Goal: Information Seeking & Learning: Learn about a topic

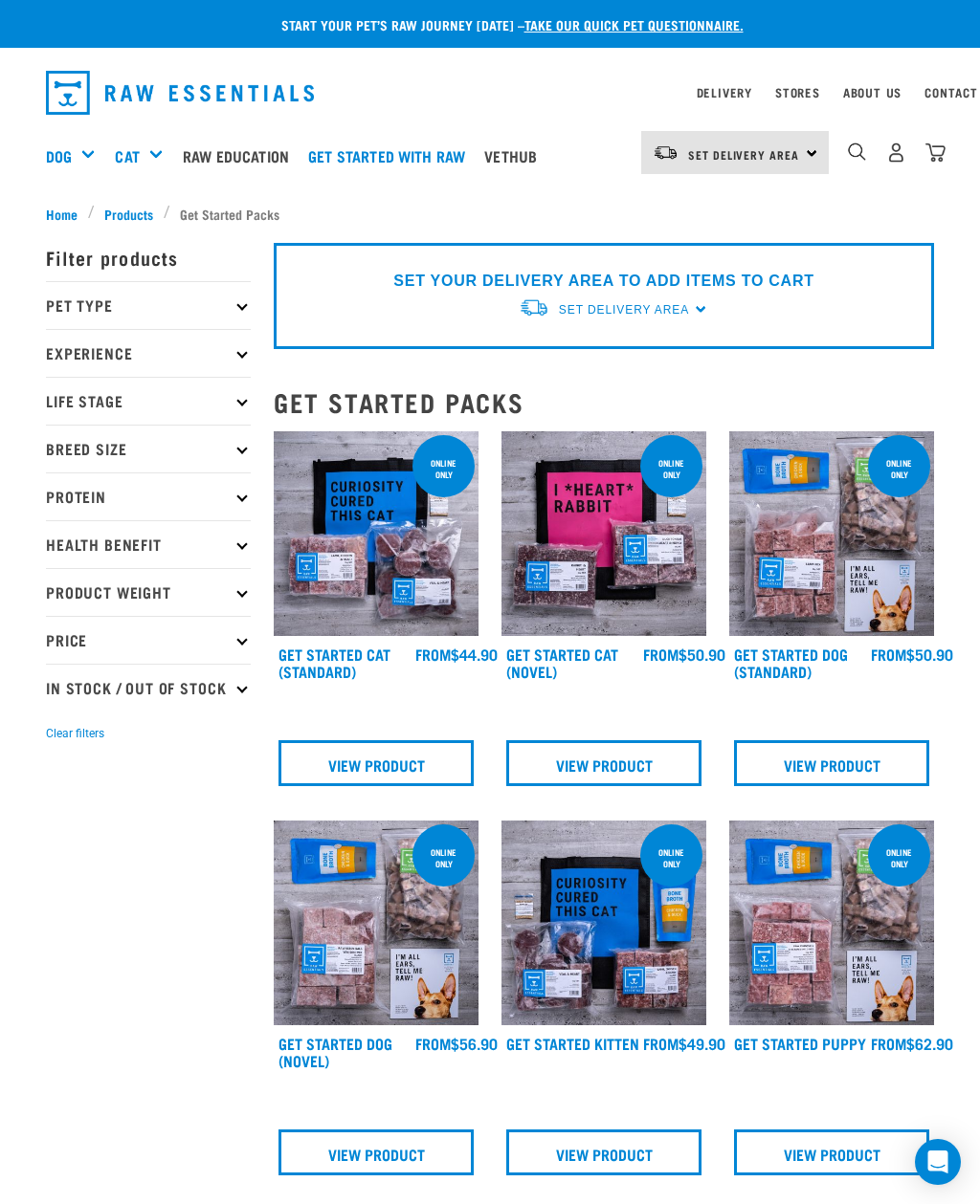
click at [809, 150] on div "Set Delivery Area [GEOGRAPHIC_DATA]" at bounding box center [734, 152] width 188 height 43
click at [711, 255] on link "[GEOGRAPHIC_DATA]" at bounding box center [732, 248] width 184 height 42
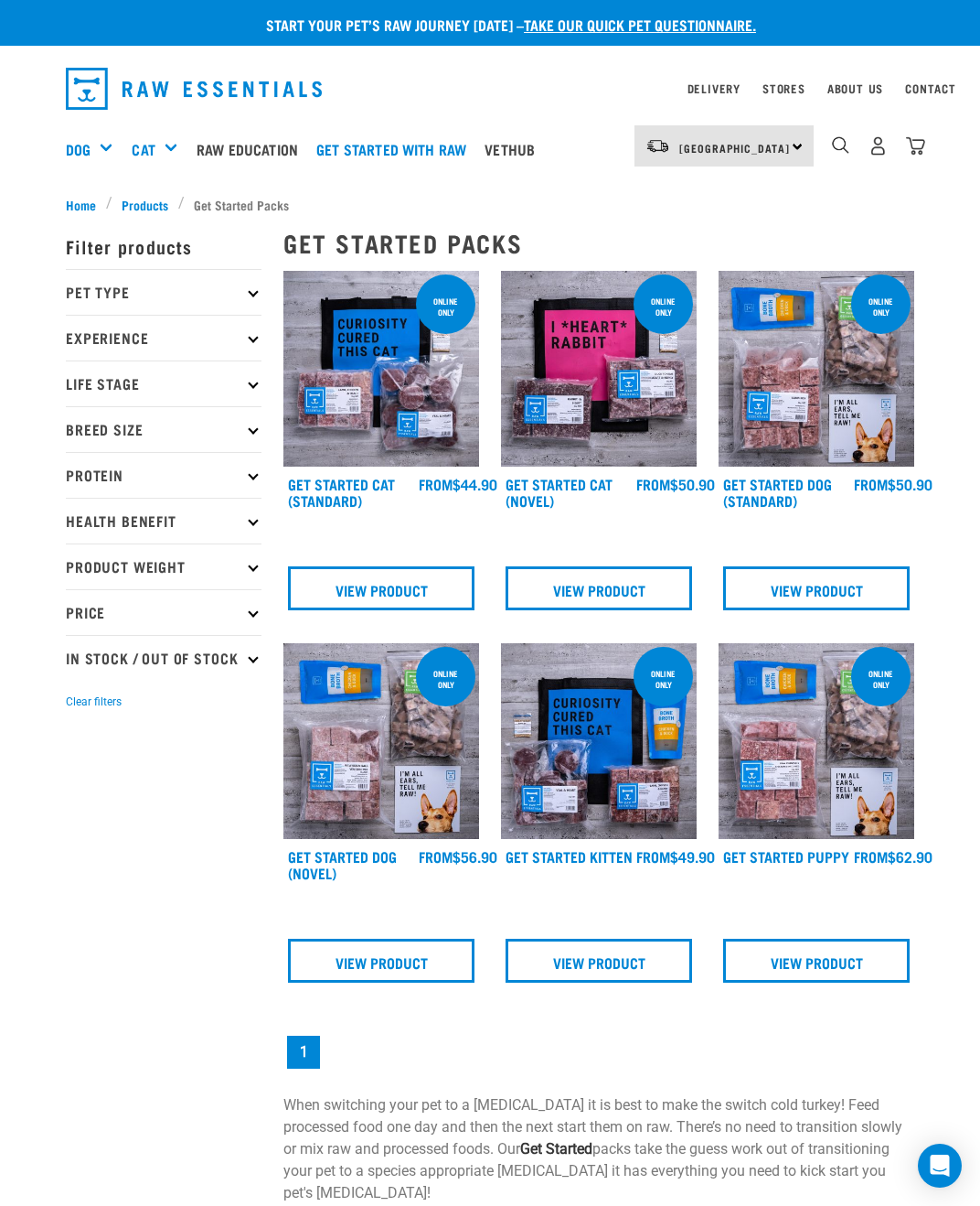
click at [124, 278] on p "Pet Type" at bounding box center [164, 292] width 196 height 46
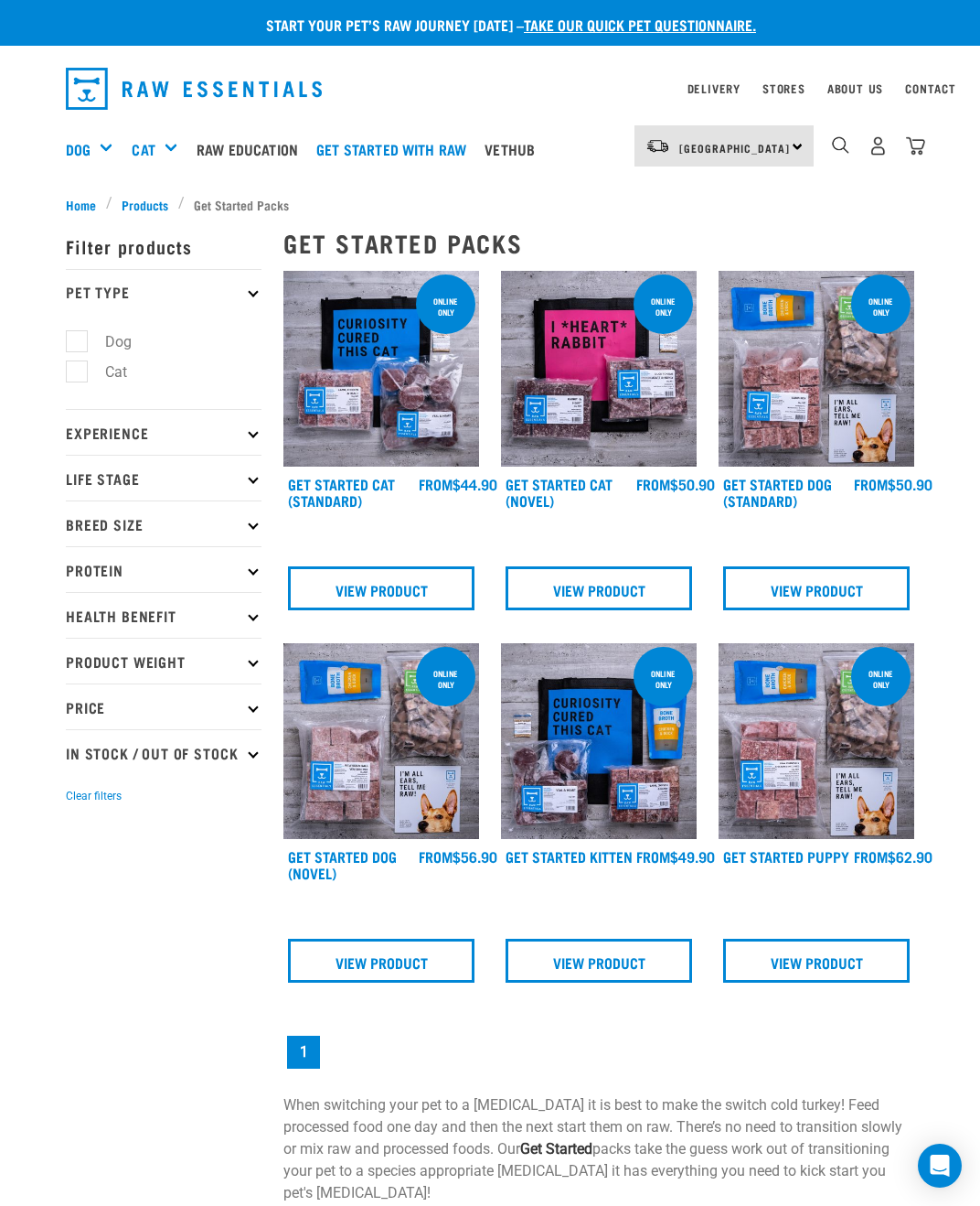
click at [107, 335] on label "Dog" at bounding box center [107, 341] width 63 height 23
click at [78, 335] on input "Dog" at bounding box center [71, 339] width 12 height 12
checkbox input "true"
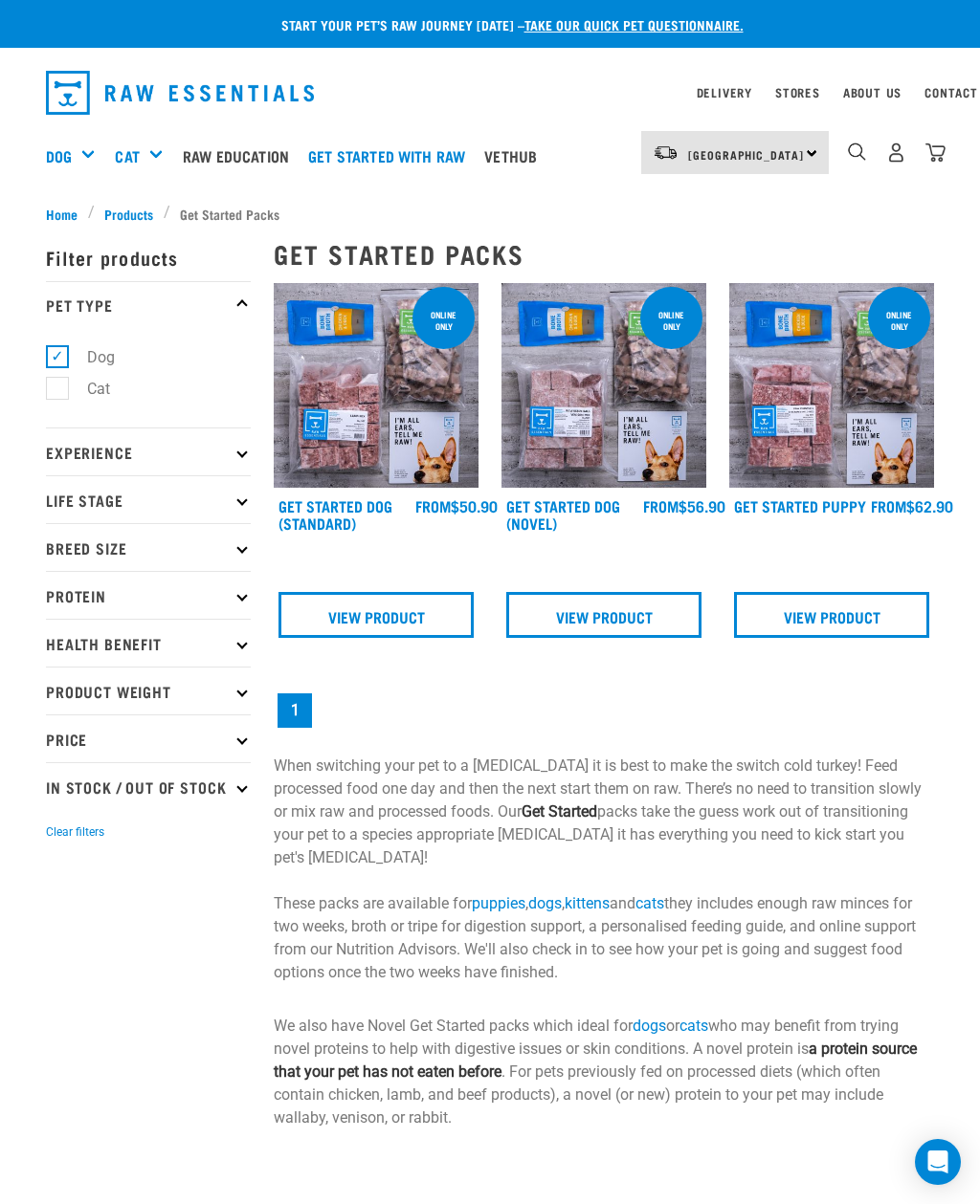
click at [68, 452] on p "Experience" at bounding box center [149, 452] width 205 height 48
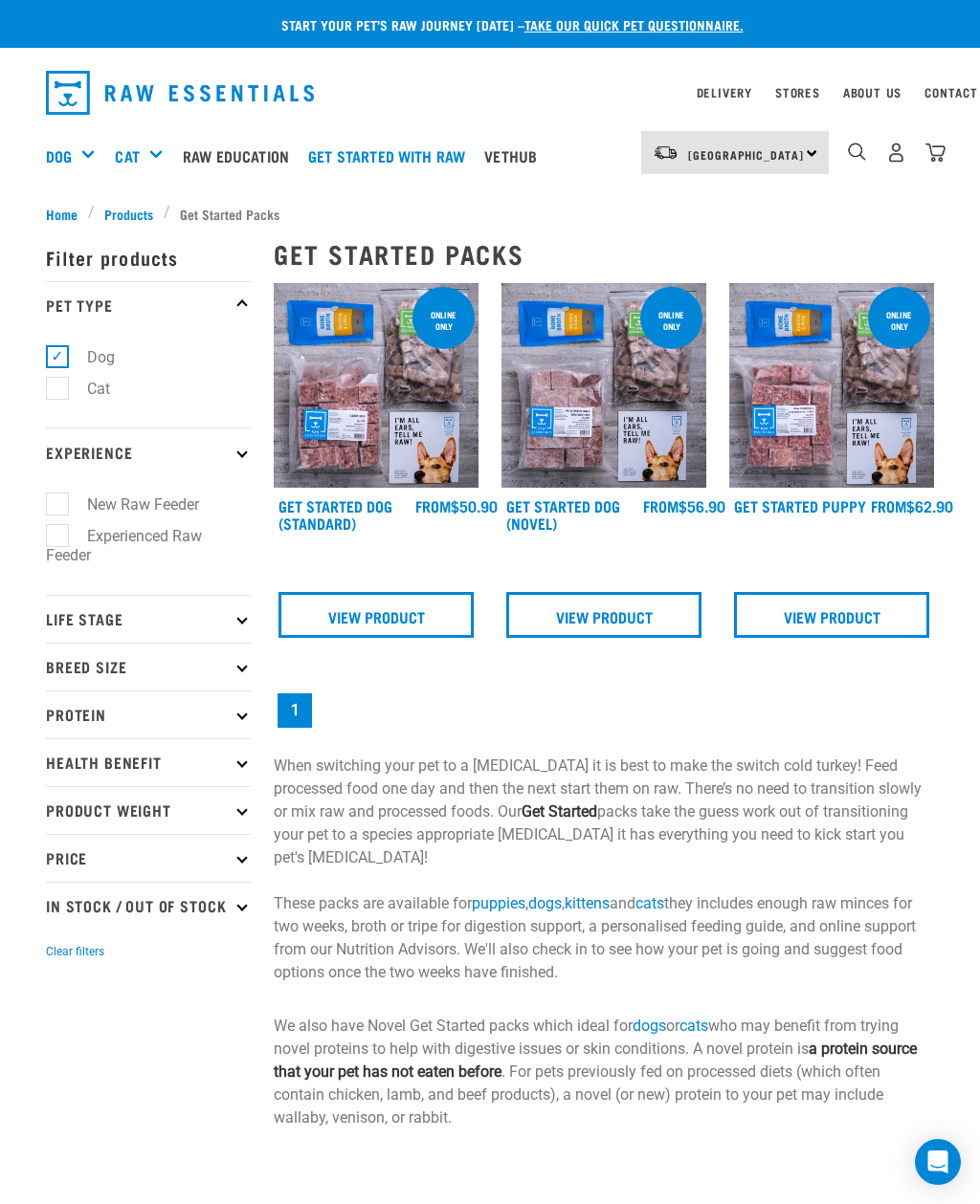
click at [67, 501] on label "New Raw Feeder" at bounding box center [131, 505] width 151 height 24
click at [58, 501] on input "New Raw Feeder" at bounding box center [52, 501] width 13 height 13
checkbox input "true"
click at [64, 626] on p "Life Stage" at bounding box center [149, 619] width 205 height 48
click at [230, 624] on p "Life Stage" at bounding box center [149, 619] width 205 height 48
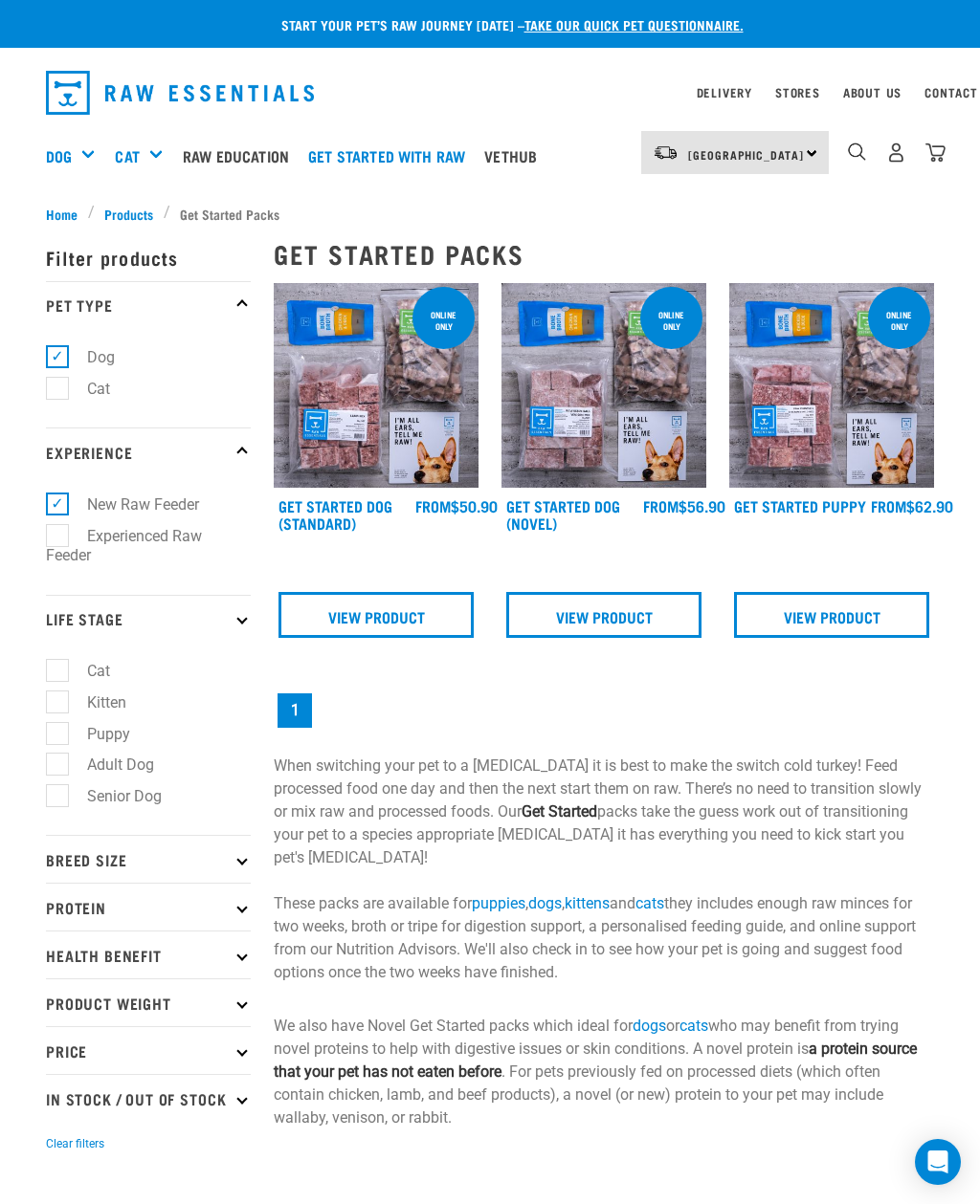
click at [81, 862] on p "Breed Size" at bounding box center [149, 859] width 205 height 48
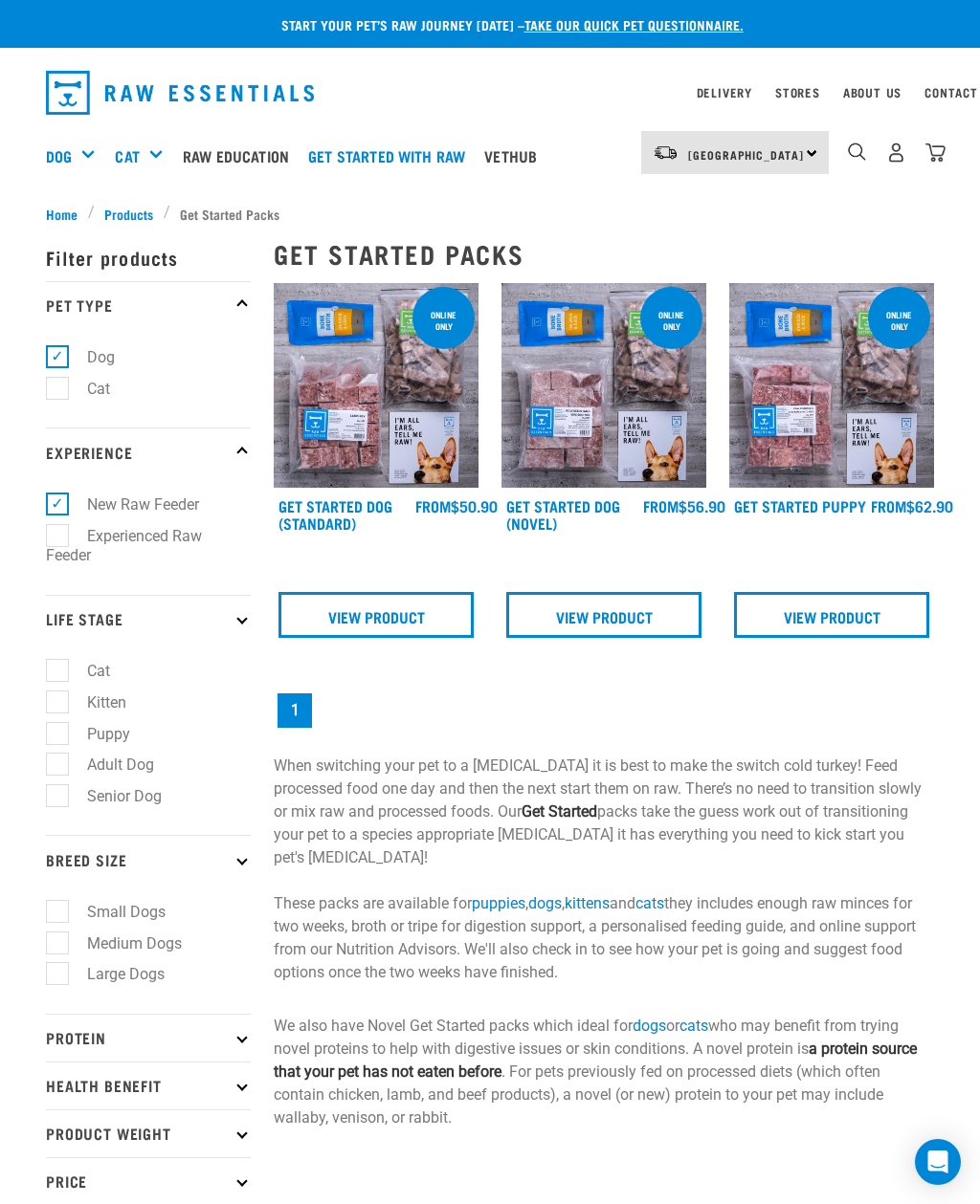
click at [57, 916] on label "Small Dogs" at bounding box center [114, 912] width 117 height 24
click at [57, 915] on input "Small Dogs" at bounding box center [52, 908] width 13 height 13
checkbox input "true"
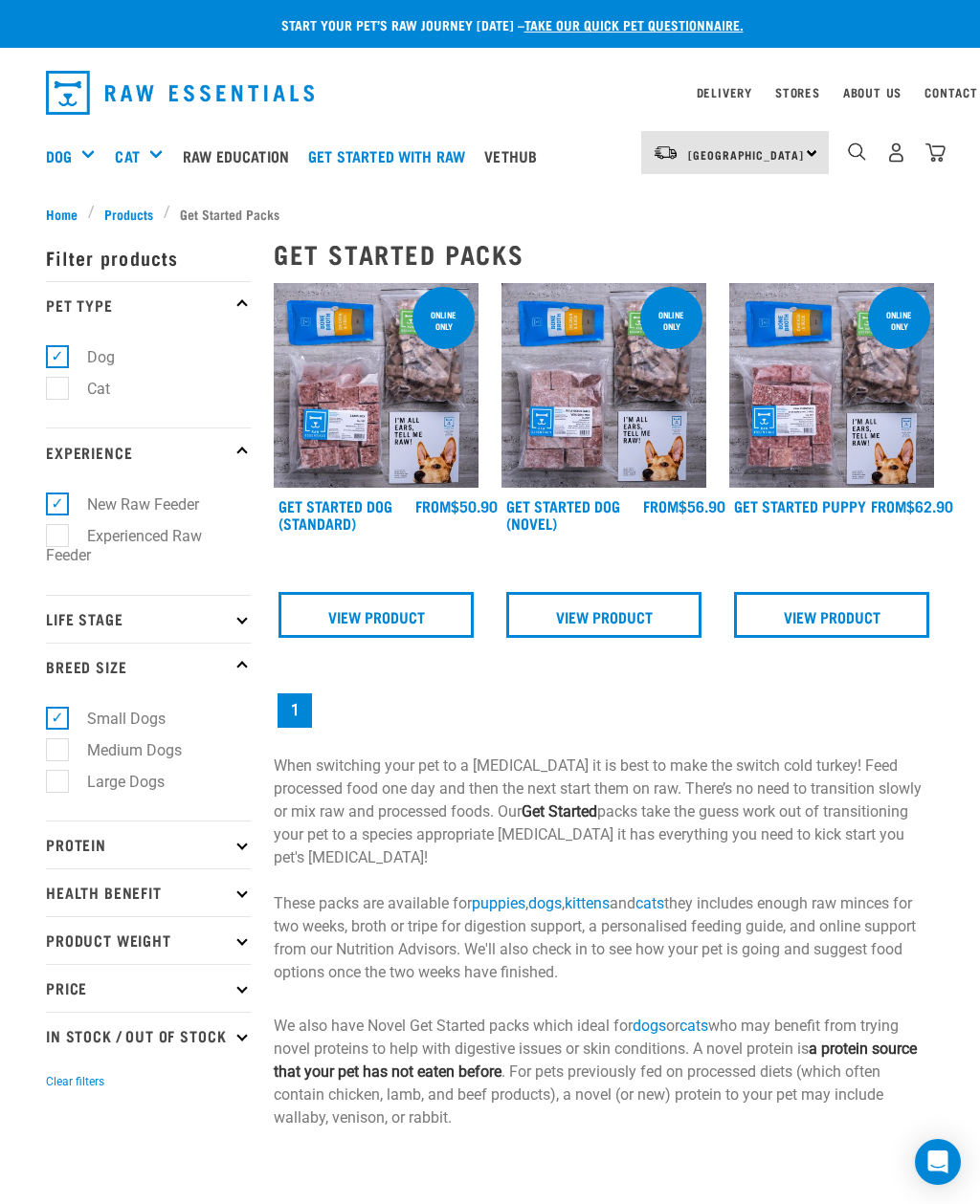
click at [234, 855] on p "Protein" at bounding box center [149, 844] width 205 height 48
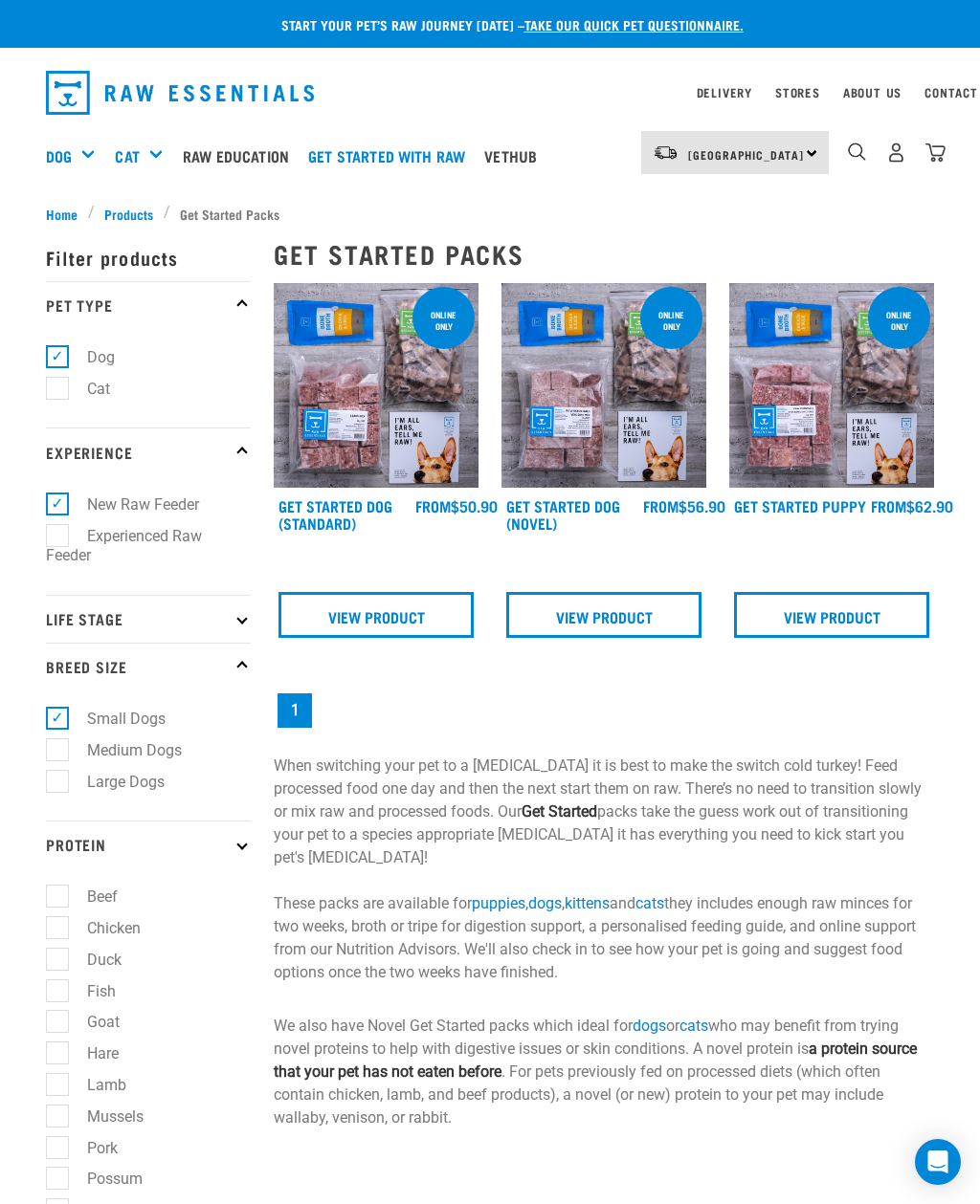
click at [631, 487] on img at bounding box center [604, 386] width 205 height 205
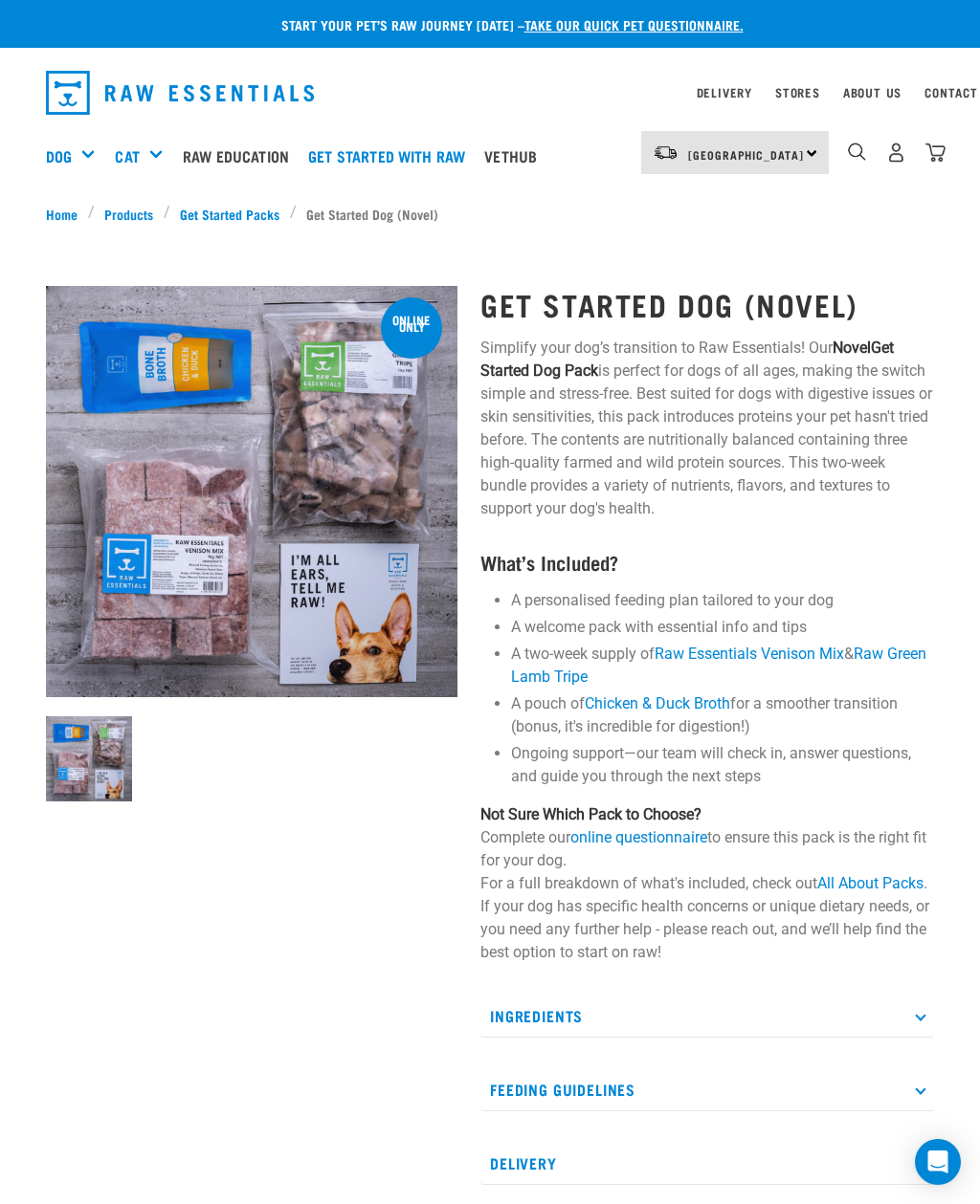
click at [894, 1017] on p "Ingredients" at bounding box center [706, 1016] width 454 height 43
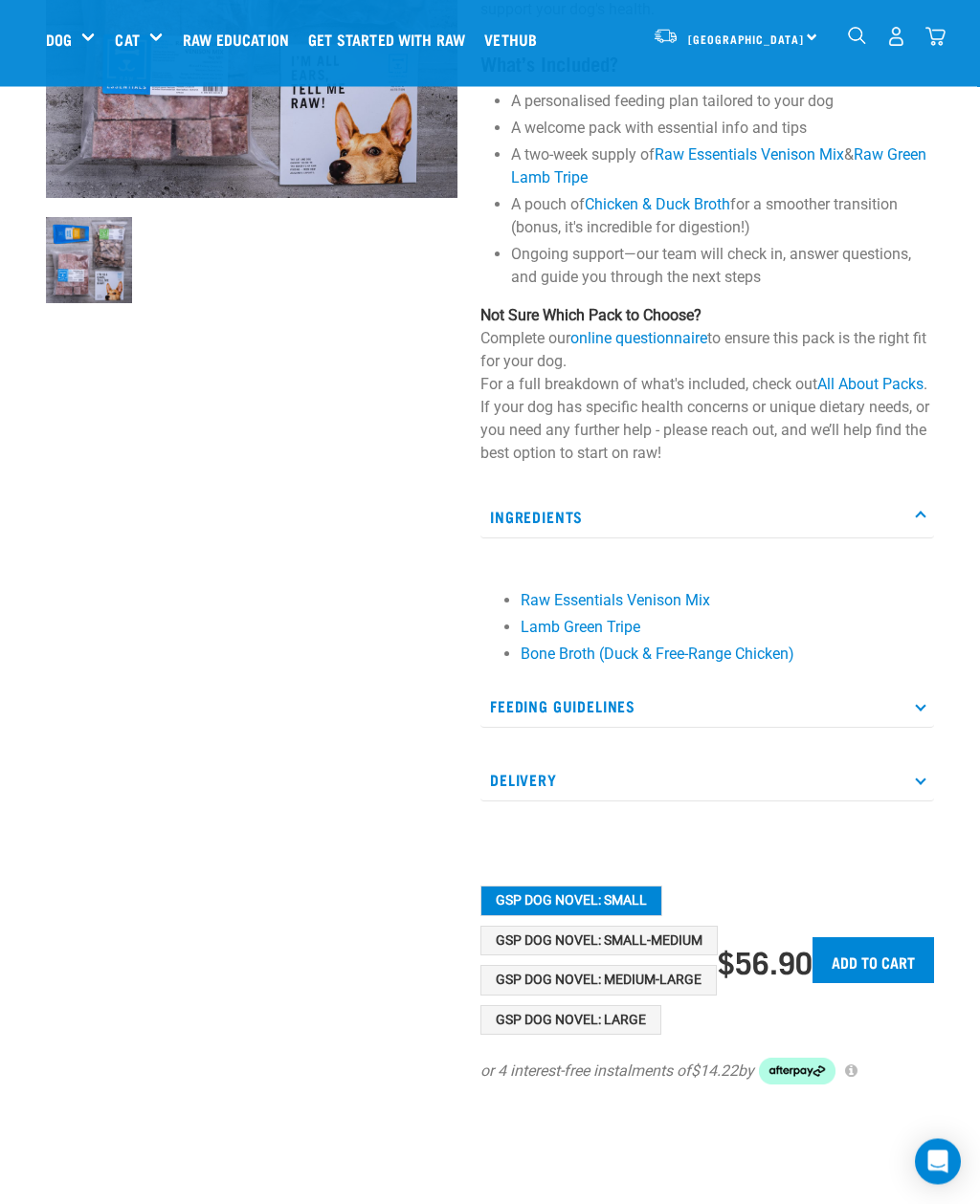
scroll to position [351, 0]
click at [854, 709] on p "Feeding Guidelines" at bounding box center [706, 708] width 454 height 43
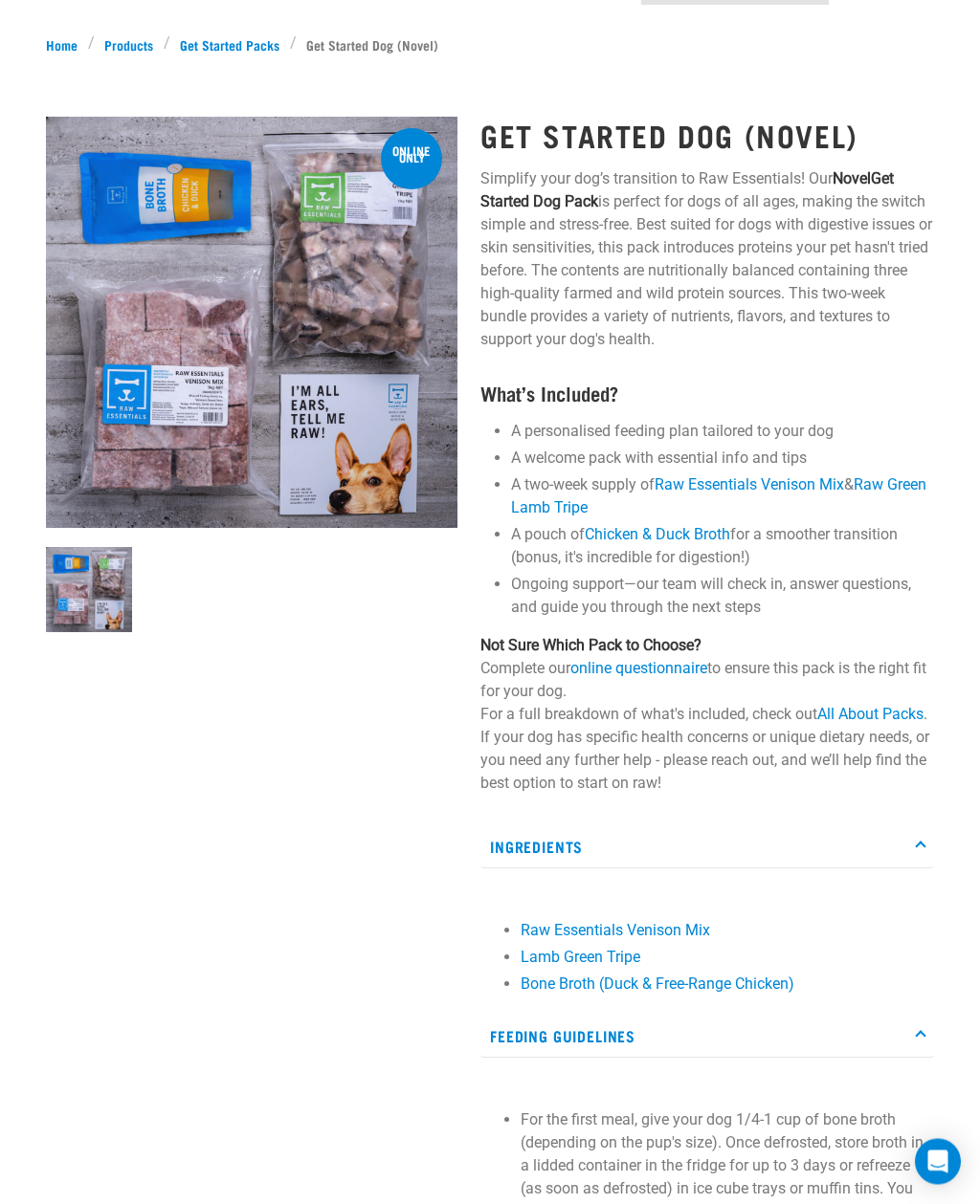
scroll to position [0, 0]
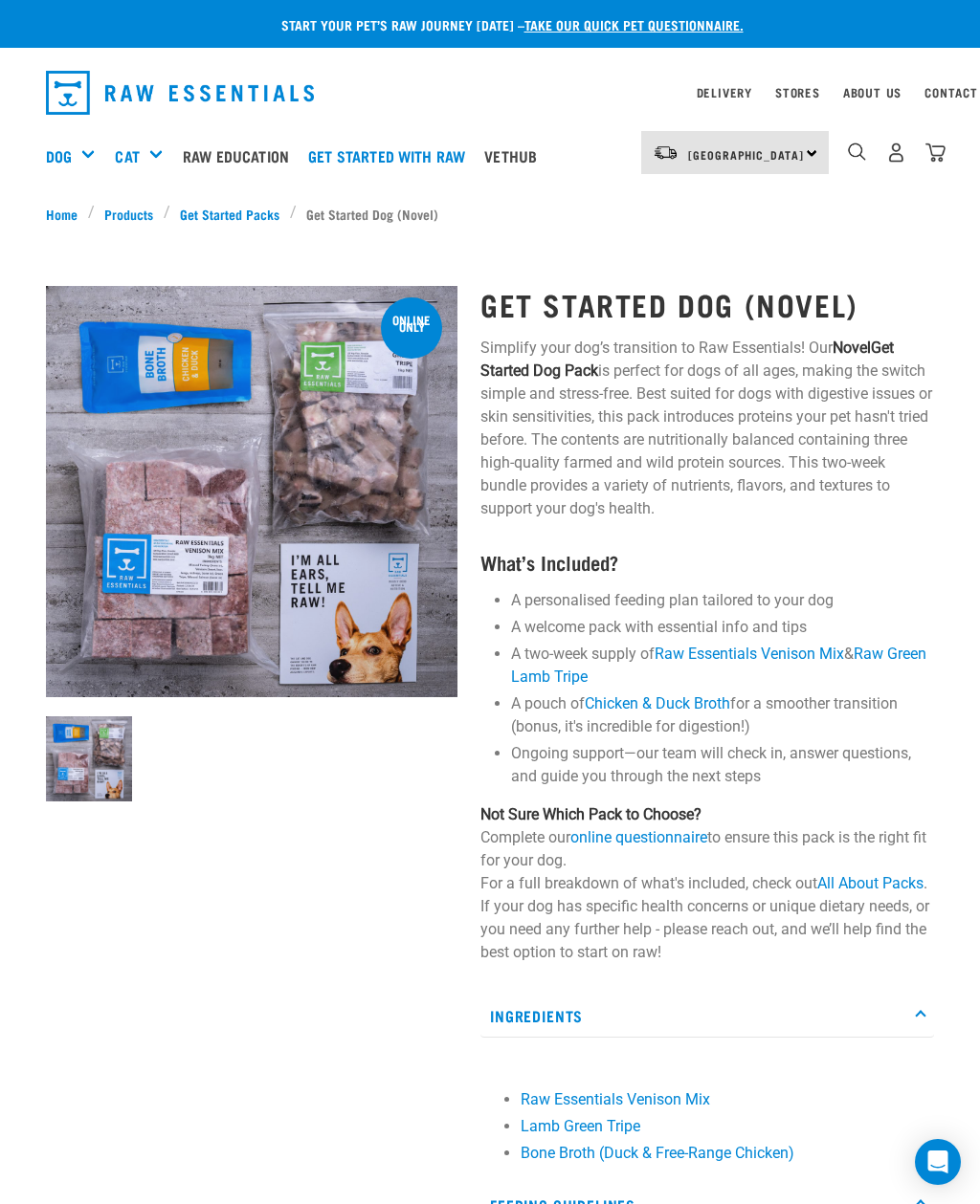
click at [0, 0] on h5 "Shop All Dog" at bounding box center [0, 0] width 0 height 0
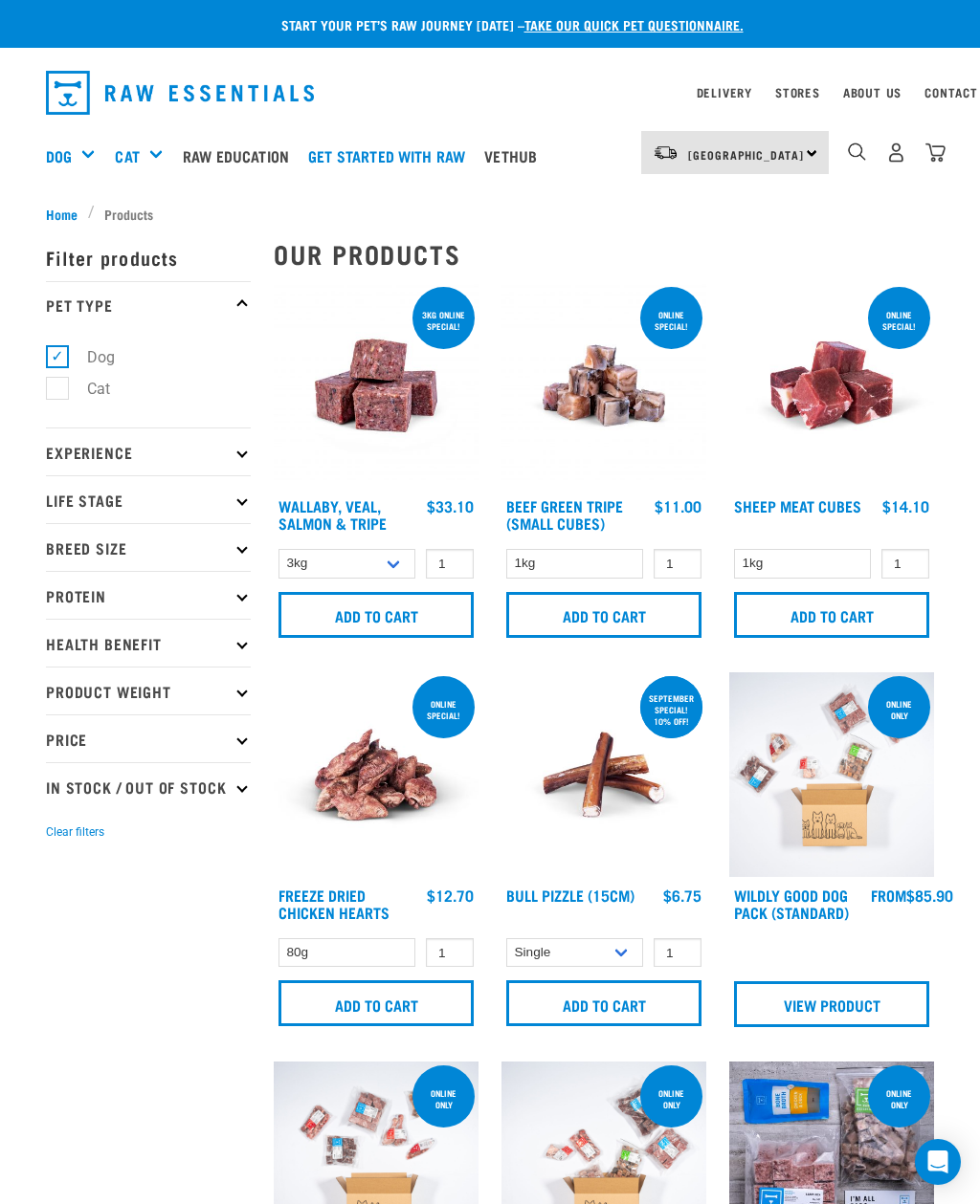
click at [826, 843] on img at bounding box center [831, 775] width 205 height 205
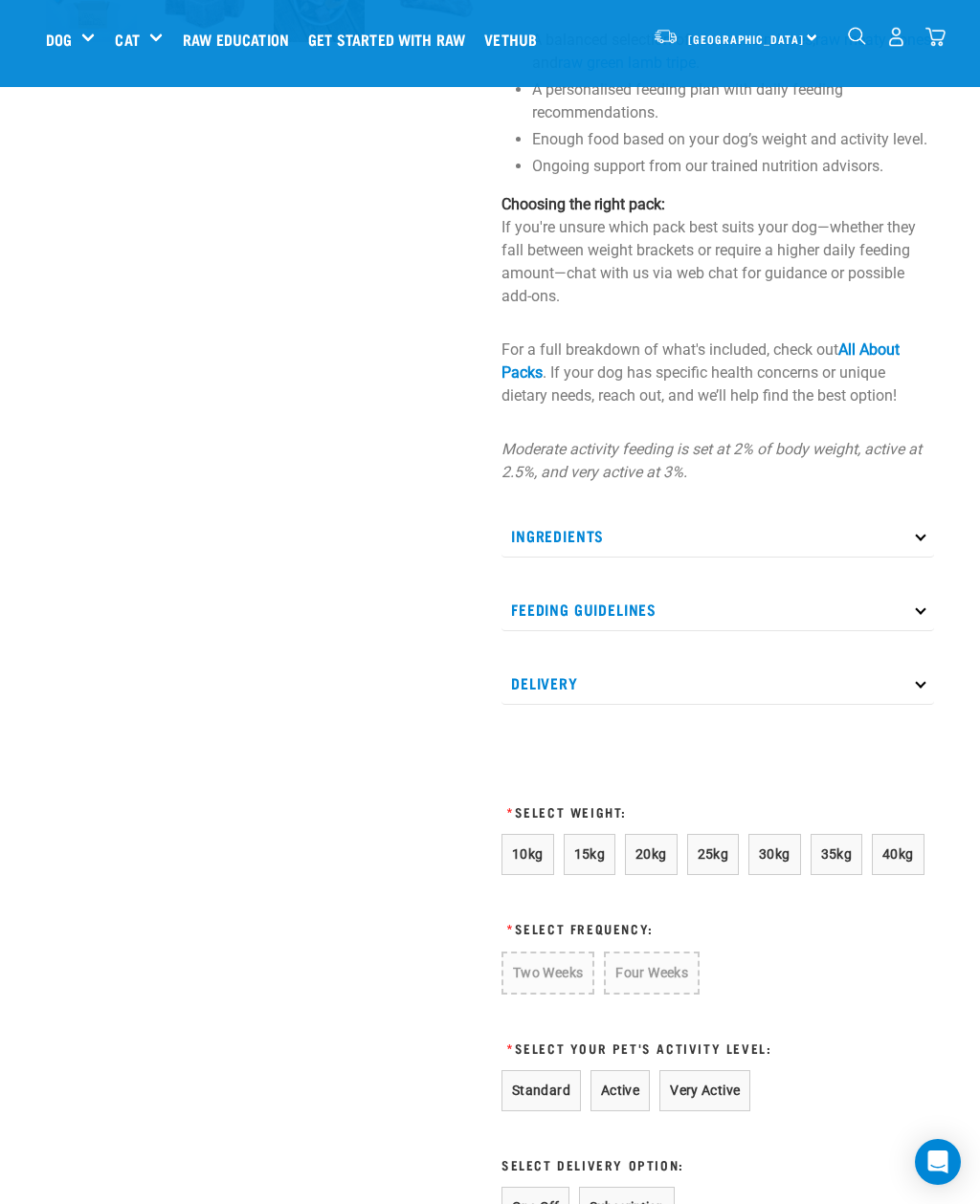
scroll to position [639, 0]
click at [901, 545] on p "Ingredients" at bounding box center [717, 537] width 432 height 43
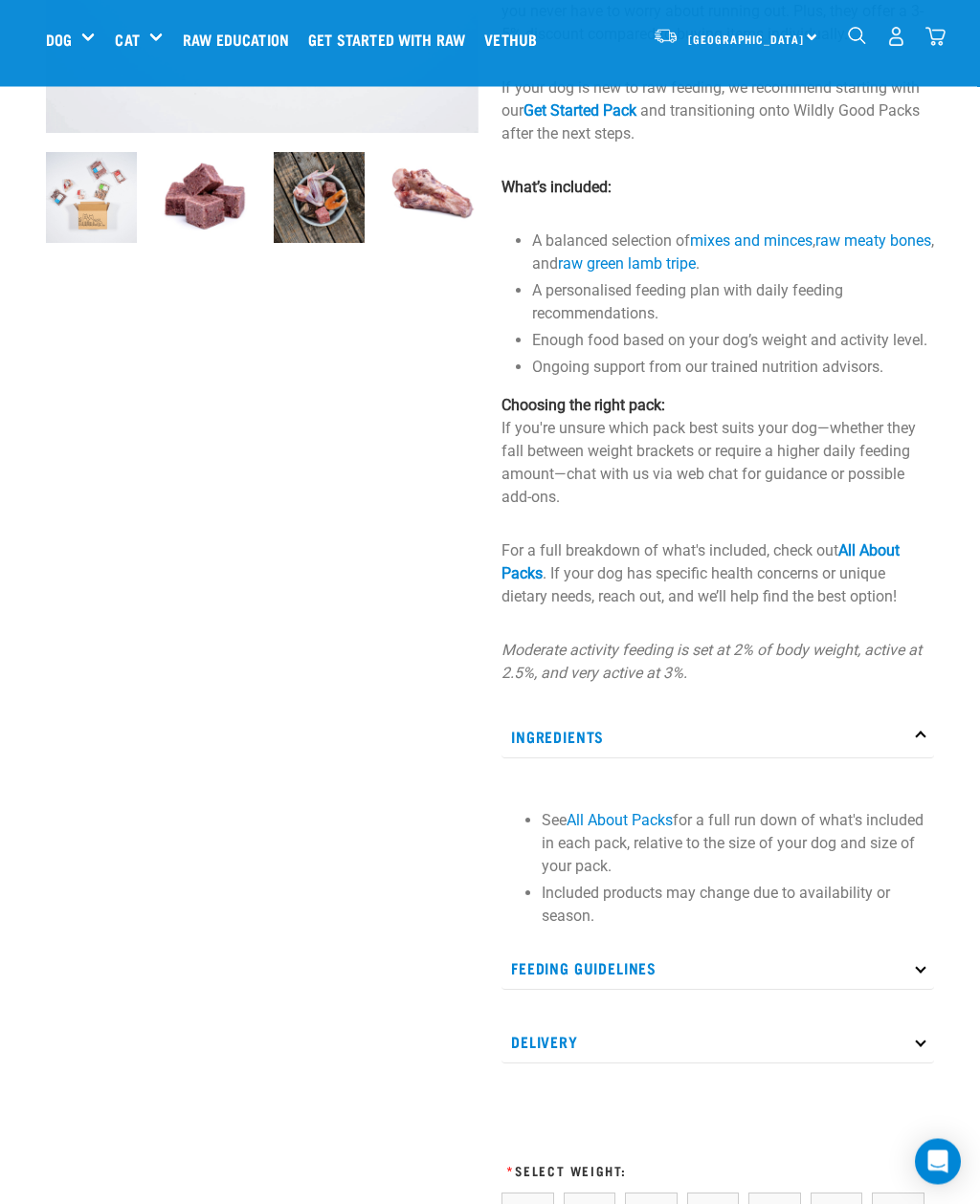
scroll to position [439, 0]
click at [650, 816] on link "All About Packs" at bounding box center [620, 820] width 106 height 18
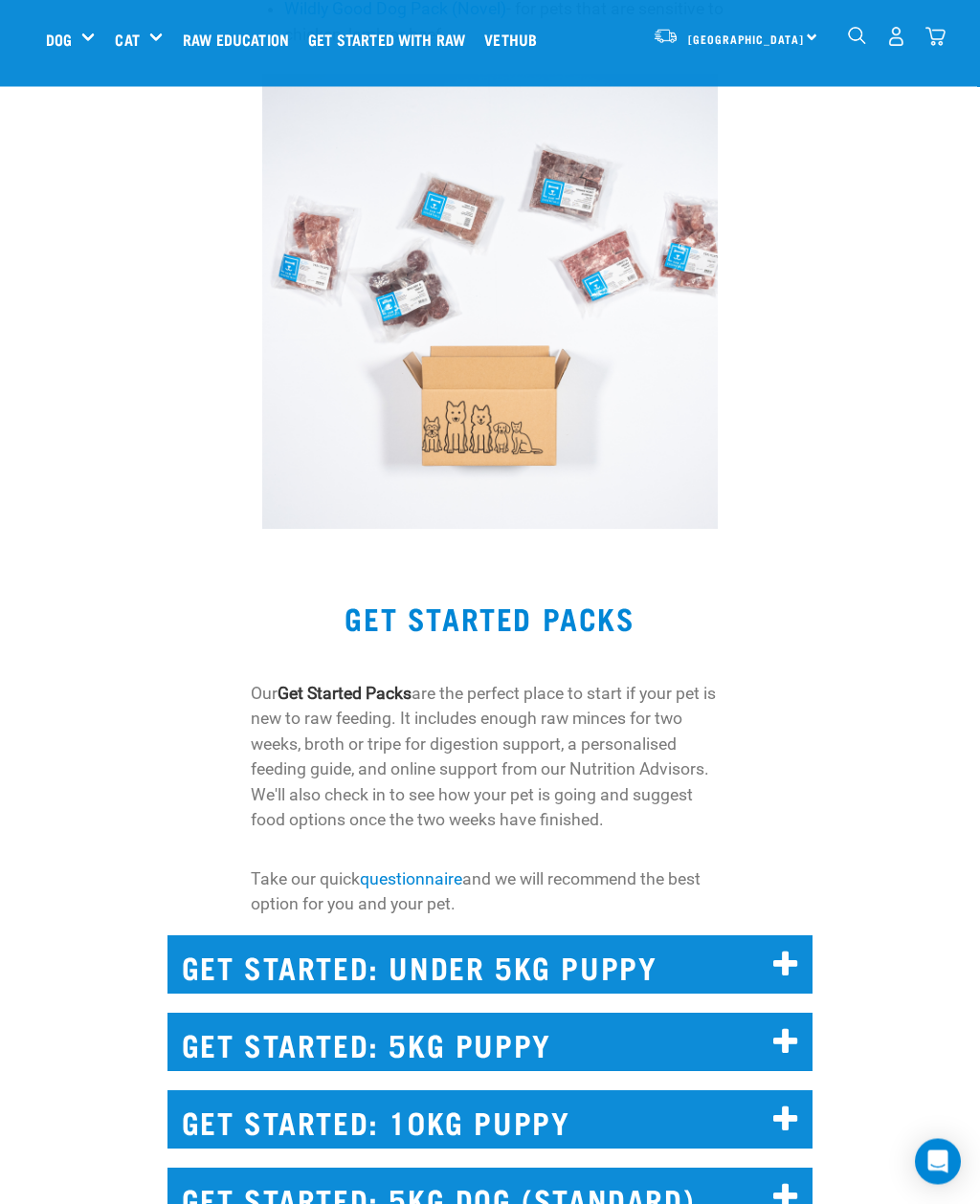
scroll to position [1202, 0]
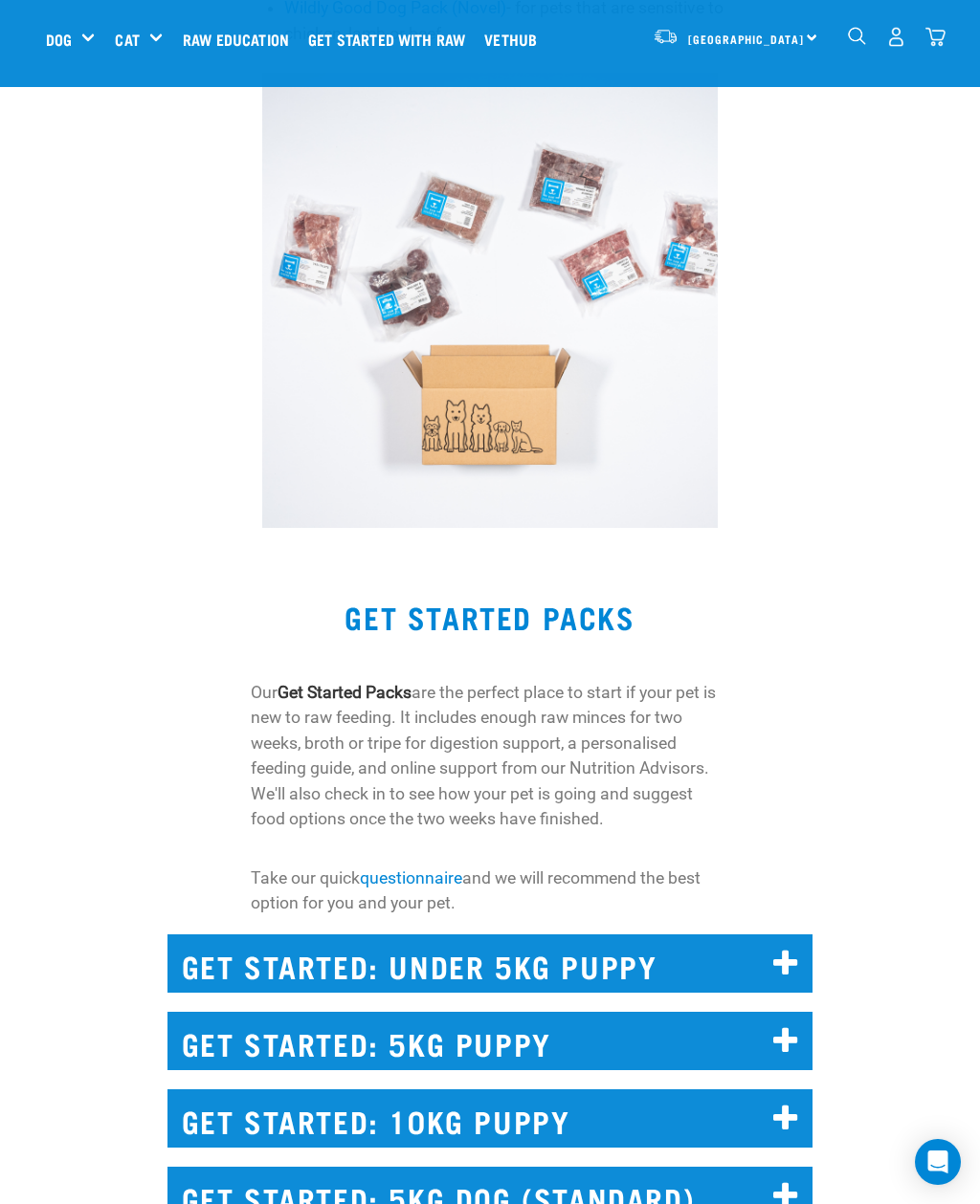
click at [741, 973] on h2 "GET STARTED: UNDER 5KG PUPPY" at bounding box center [490, 963] width 645 height 58
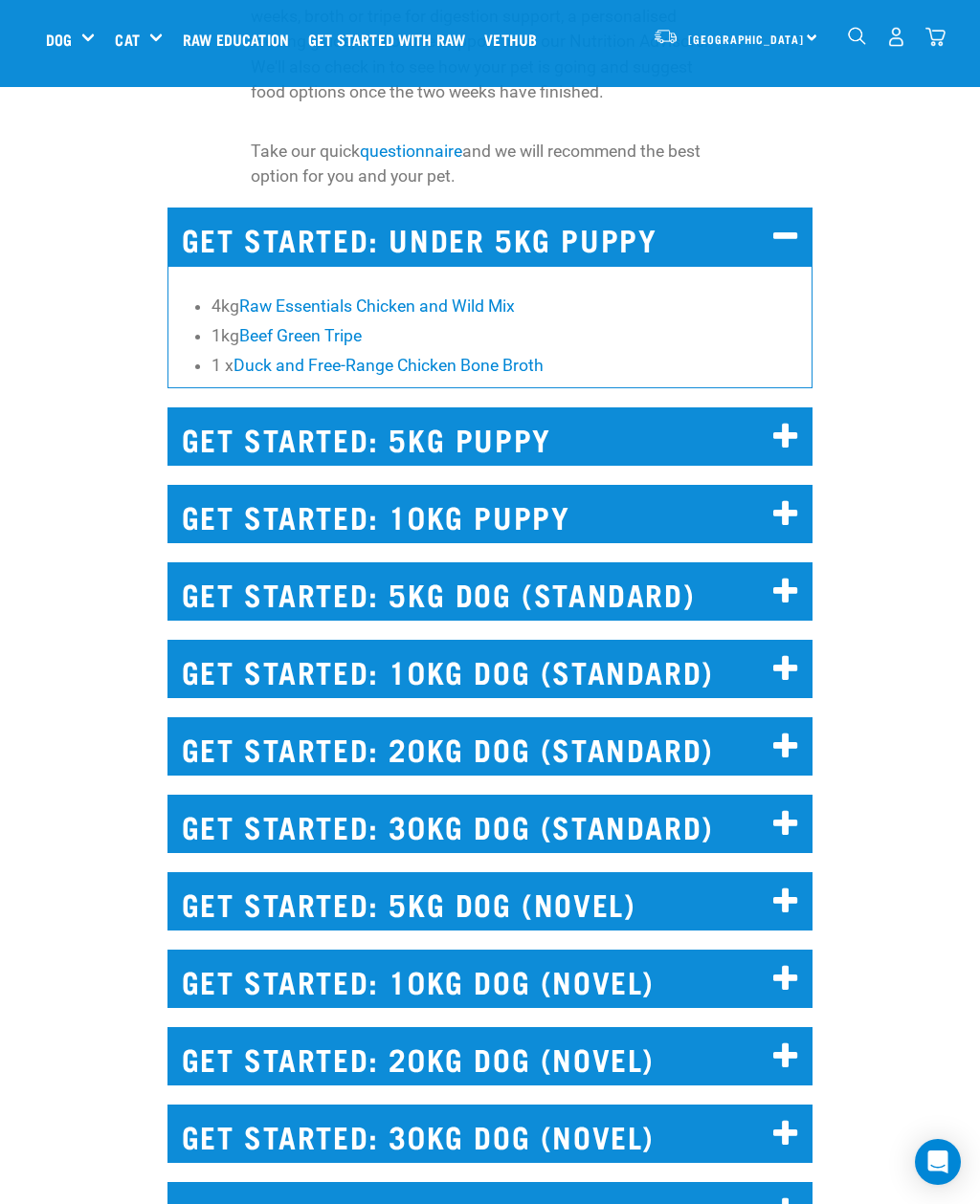
scroll to position [1899, 0]
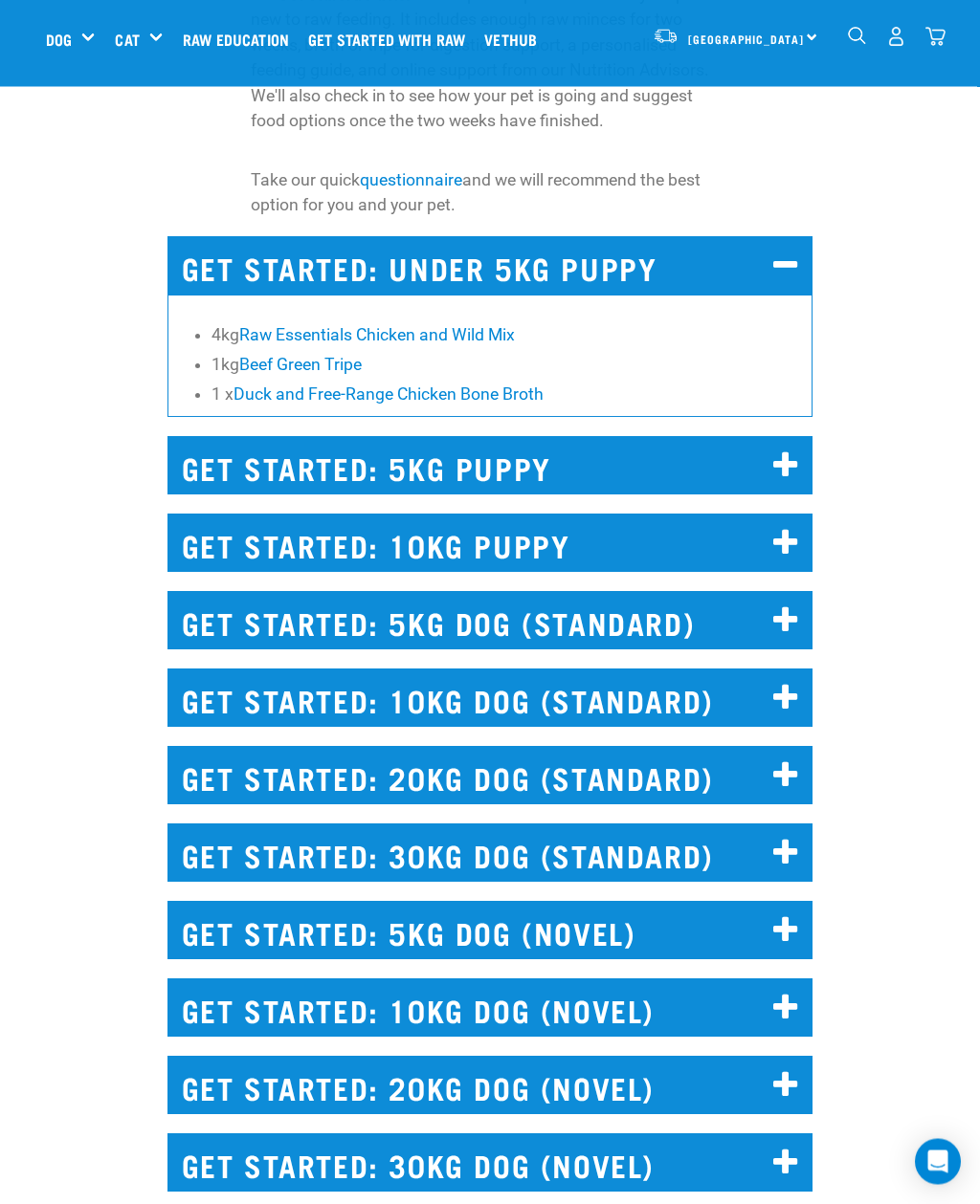
click at [760, 623] on h2 "GET STARTED: 5KG DOG (STANDARD)" at bounding box center [490, 621] width 645 height 58
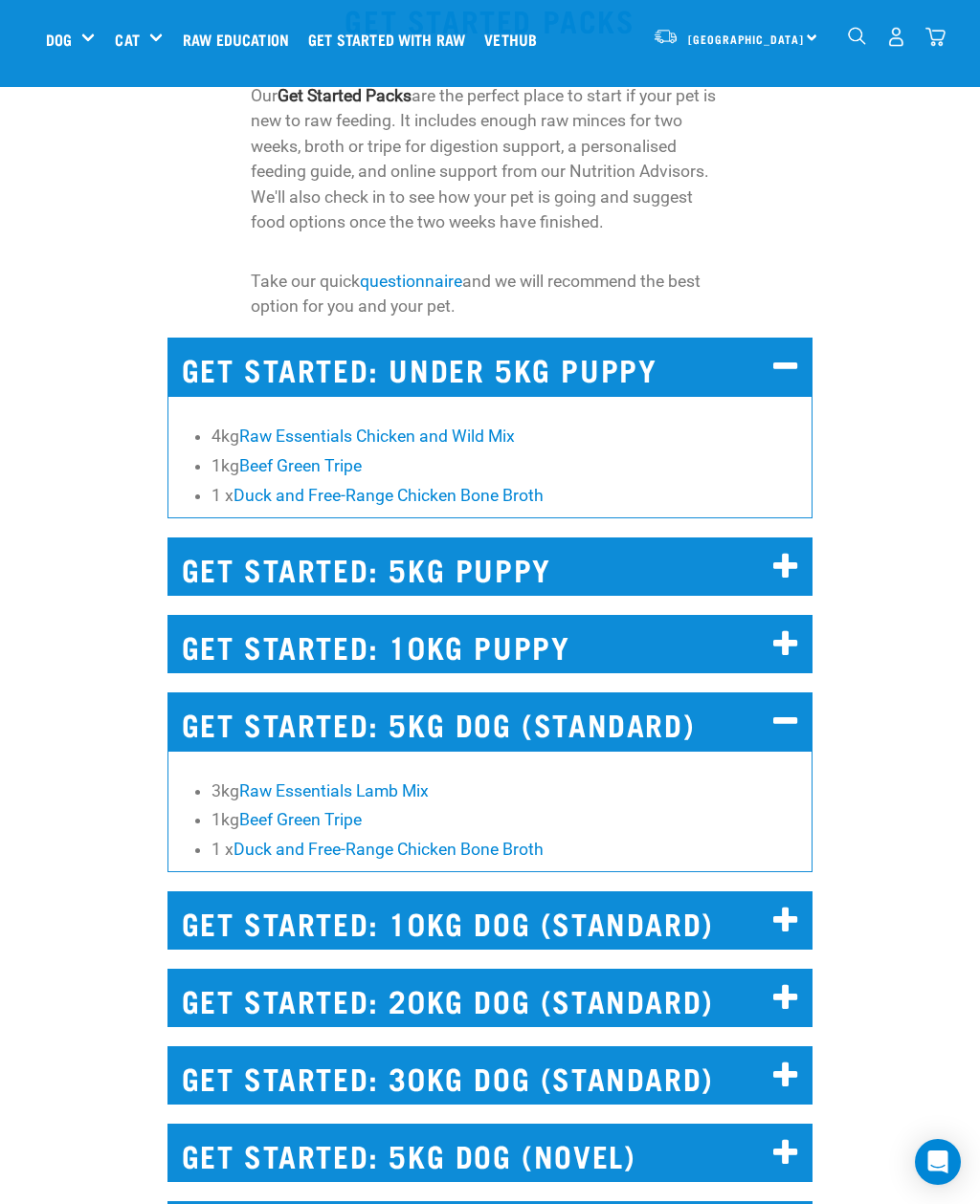
scroll to position [1796, 0]
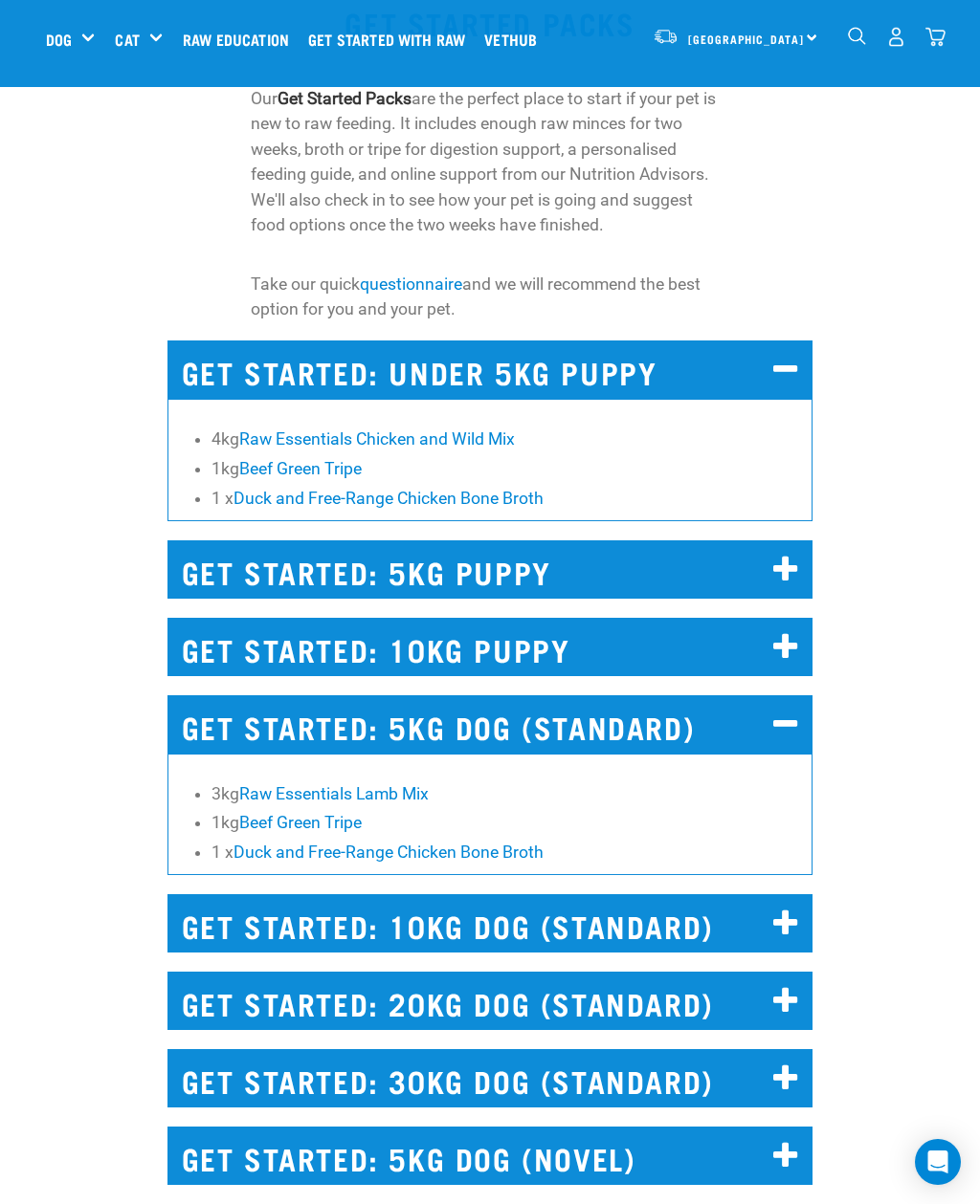
click at [413, 788] on link "Raw Essentials Lamb Mix" at bounding box center [334, 793] width 190 height 19
